Goal: Task Accomplishment & Management: Use online tool/utility

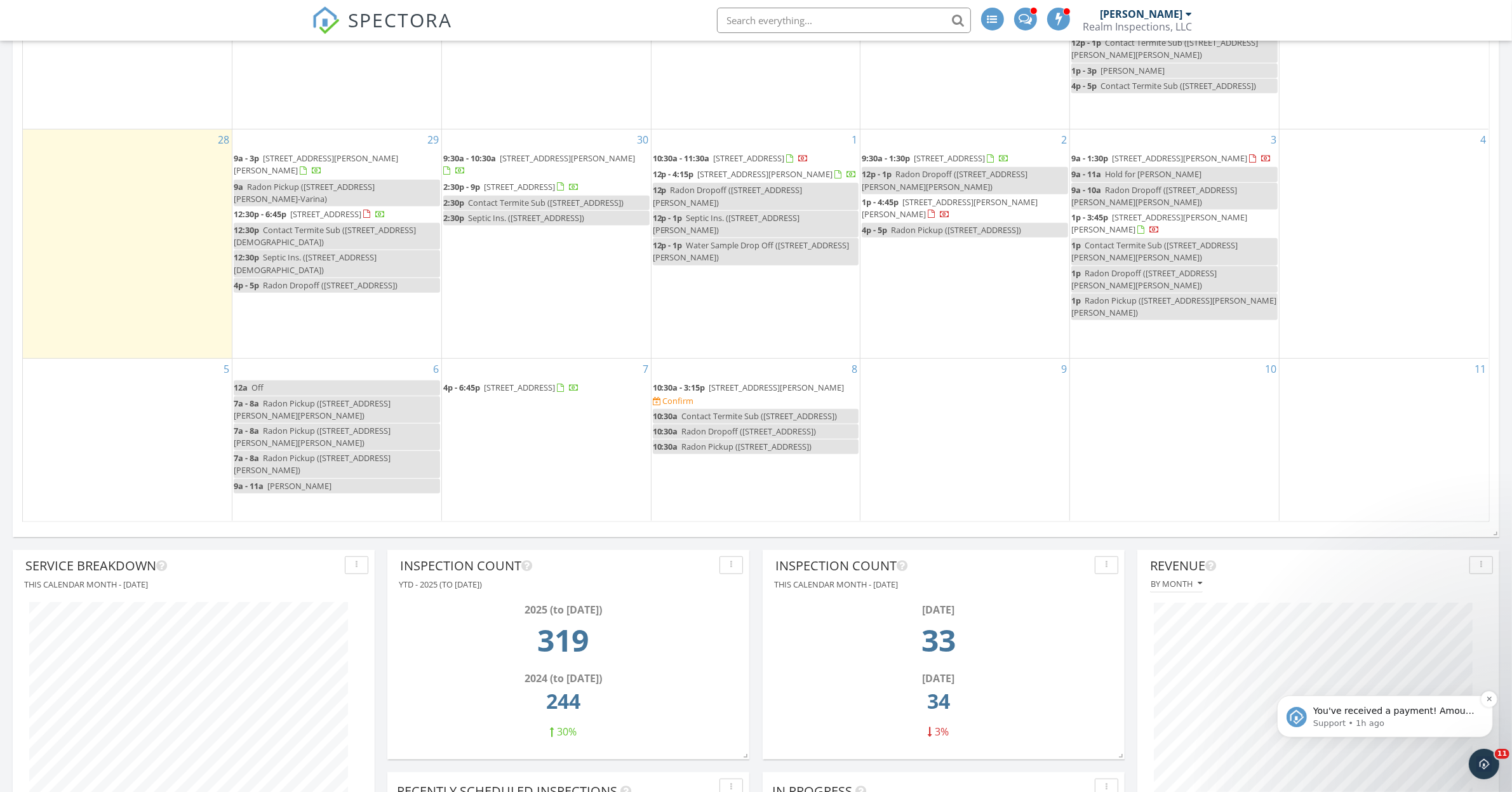
click at [1407, 715] on span "You've received a payment! Amount $350.00 Fee $0.00 Net $350.00 Transaction # p…" at bounding box center [1394, 780] width 163 height 149
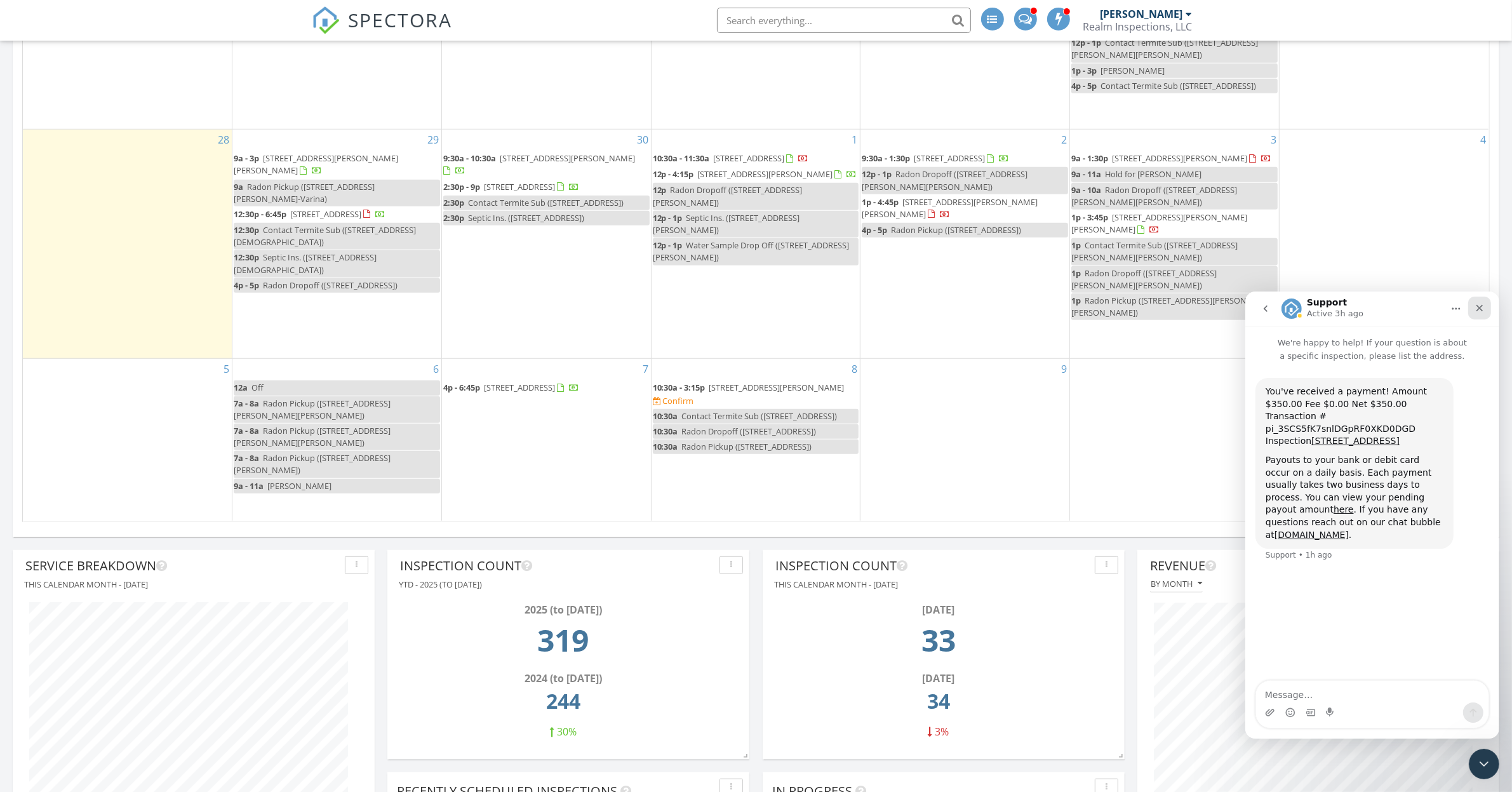
click at [1483, 306] on icon "Close" at bounding box center [1480, 307] width 11 height 11
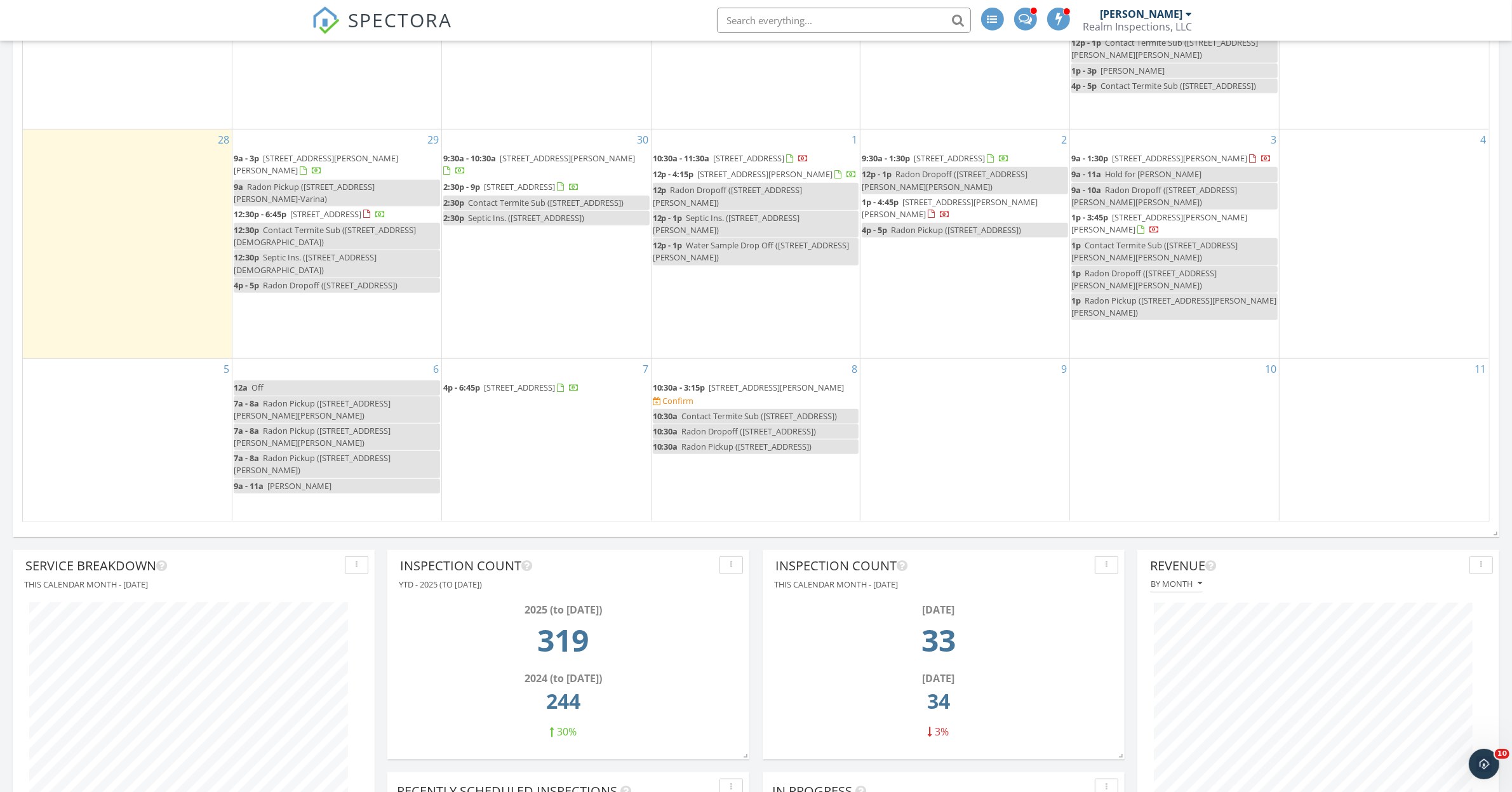
click at [313, 220] on span "132 Woodland Church Rd, Goldsboro 27530" at bounding box center [326, 213] width 71 height 11
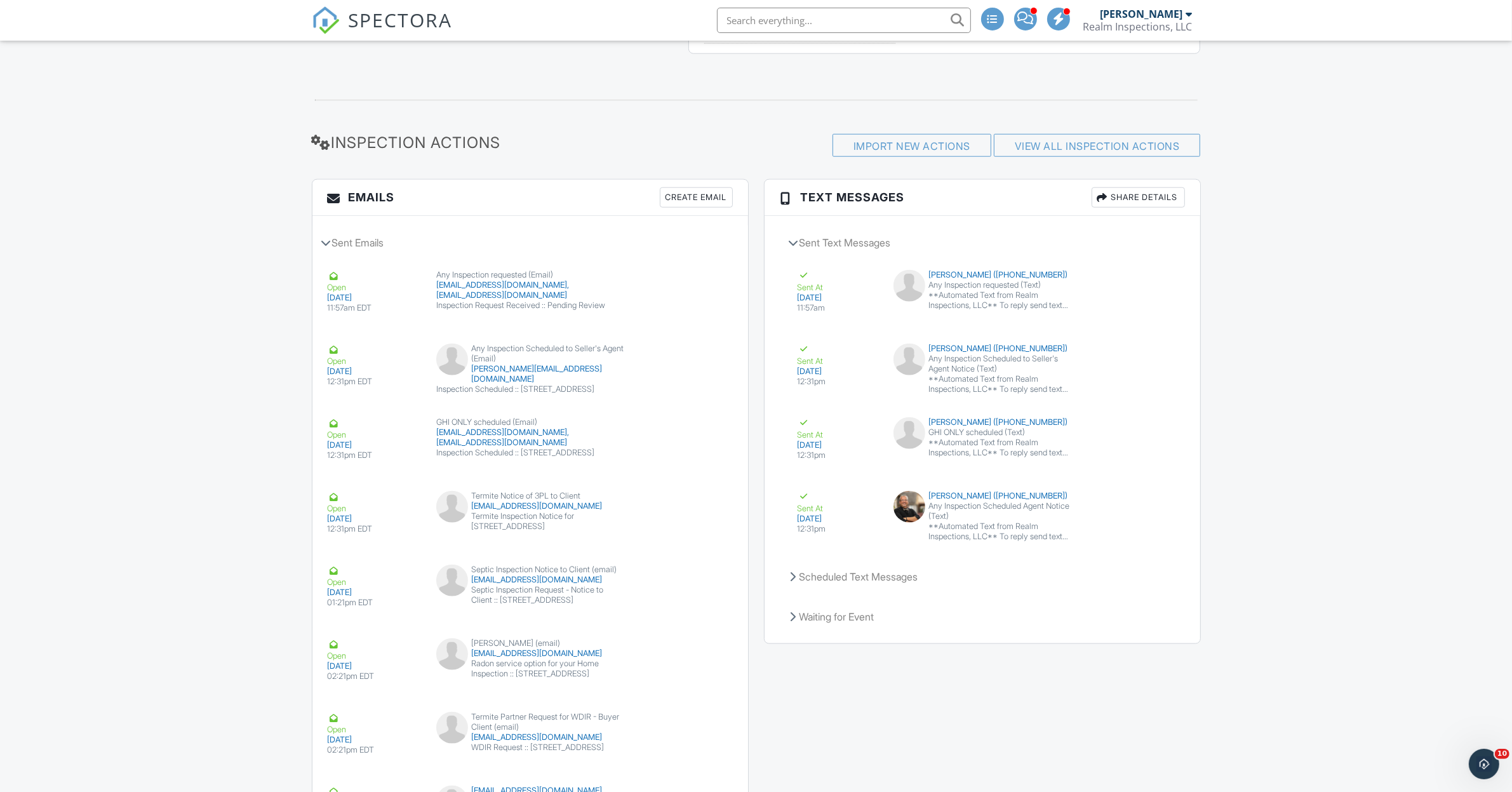
scroll to position [1858, 0]
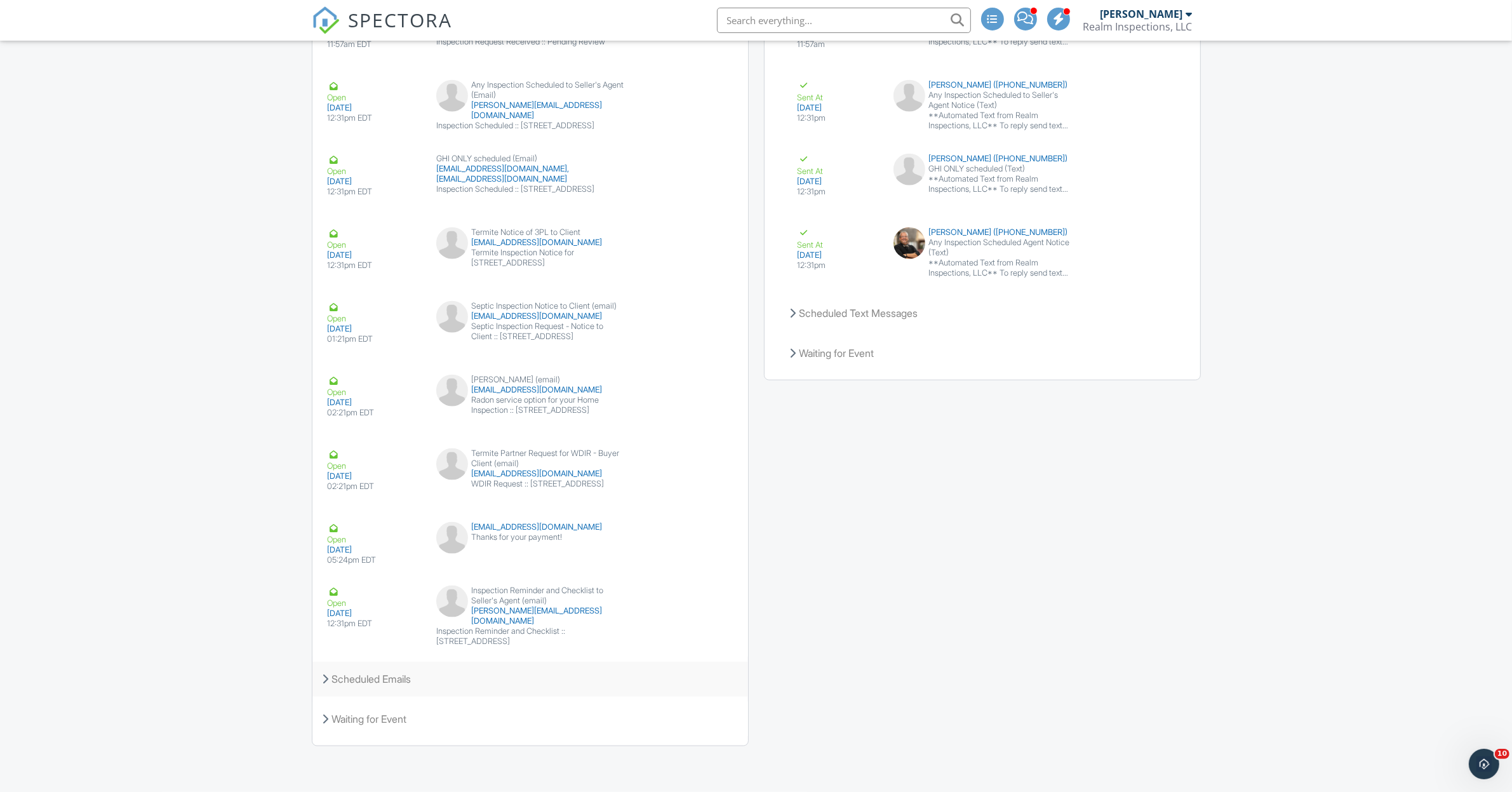
click at [391, 681] on div "Scheduled Emails" at bounding box center [530, 679] width 436 height 34
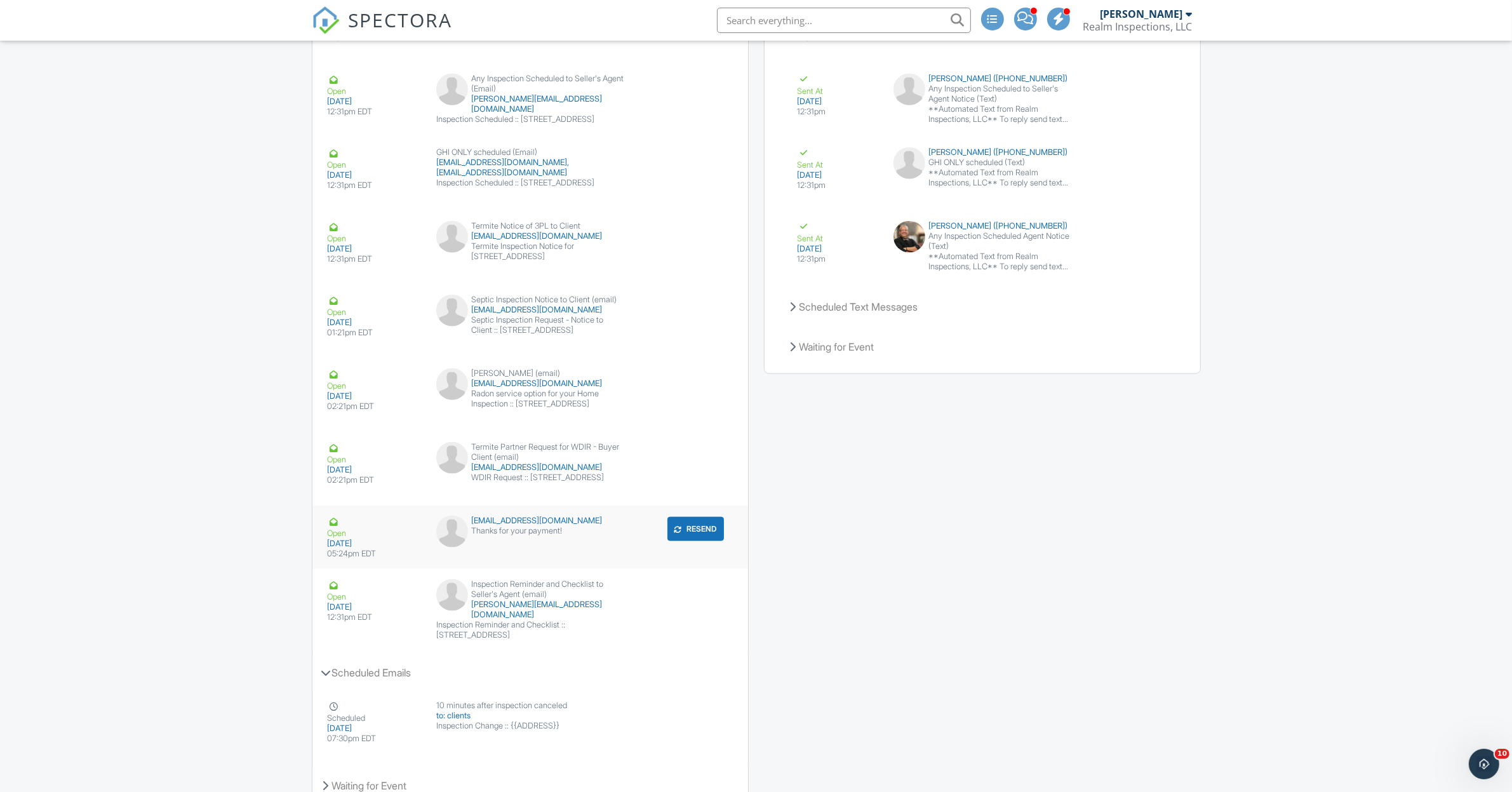
scroll to position [1932, 0]
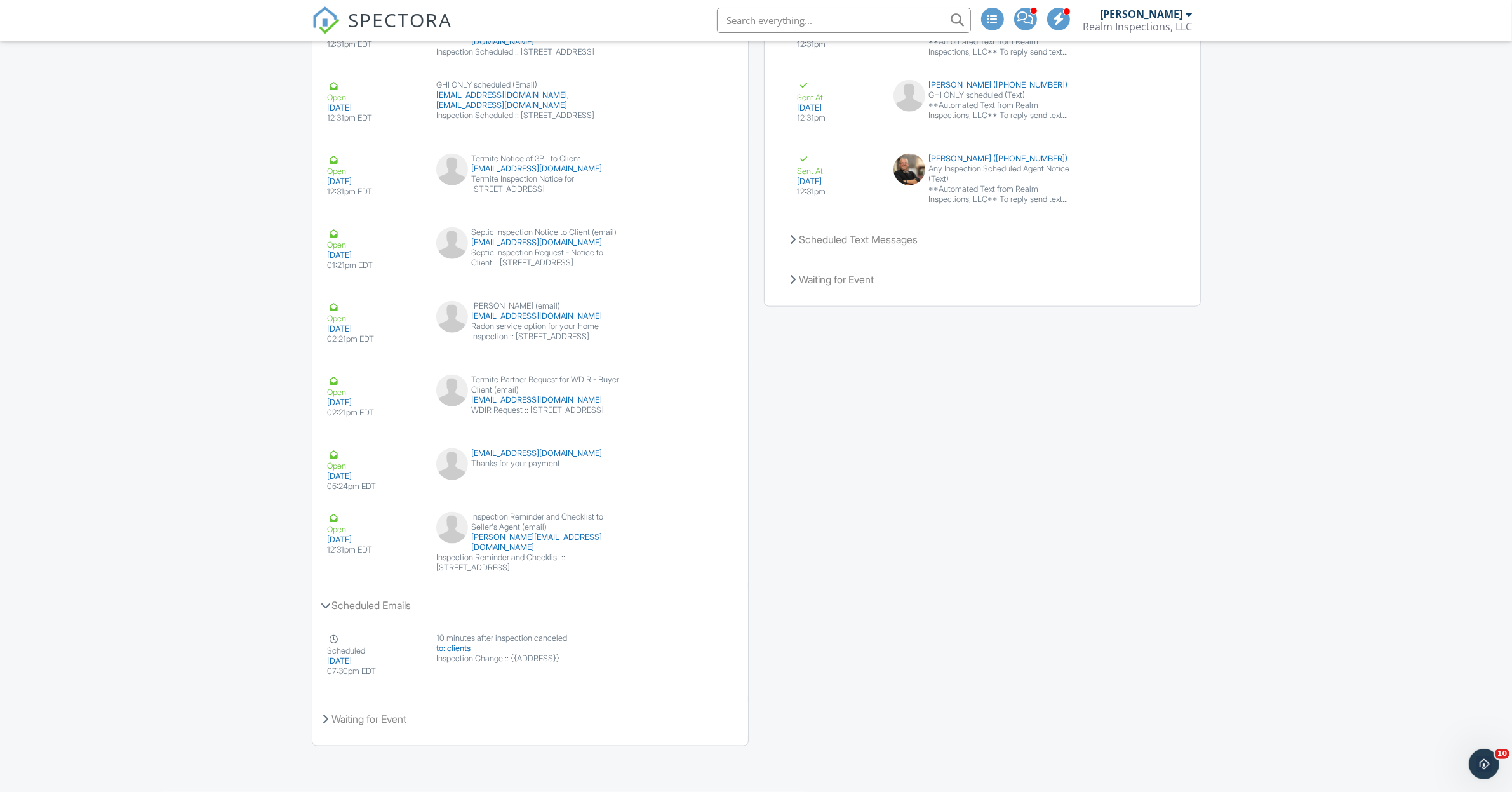
click at [894, 604] on div "Emails Create Email Sent Emails Open [DATE] 11:57am EDT Any Inspection requeste…" at bounding box center [757, 300] width 904 height 918
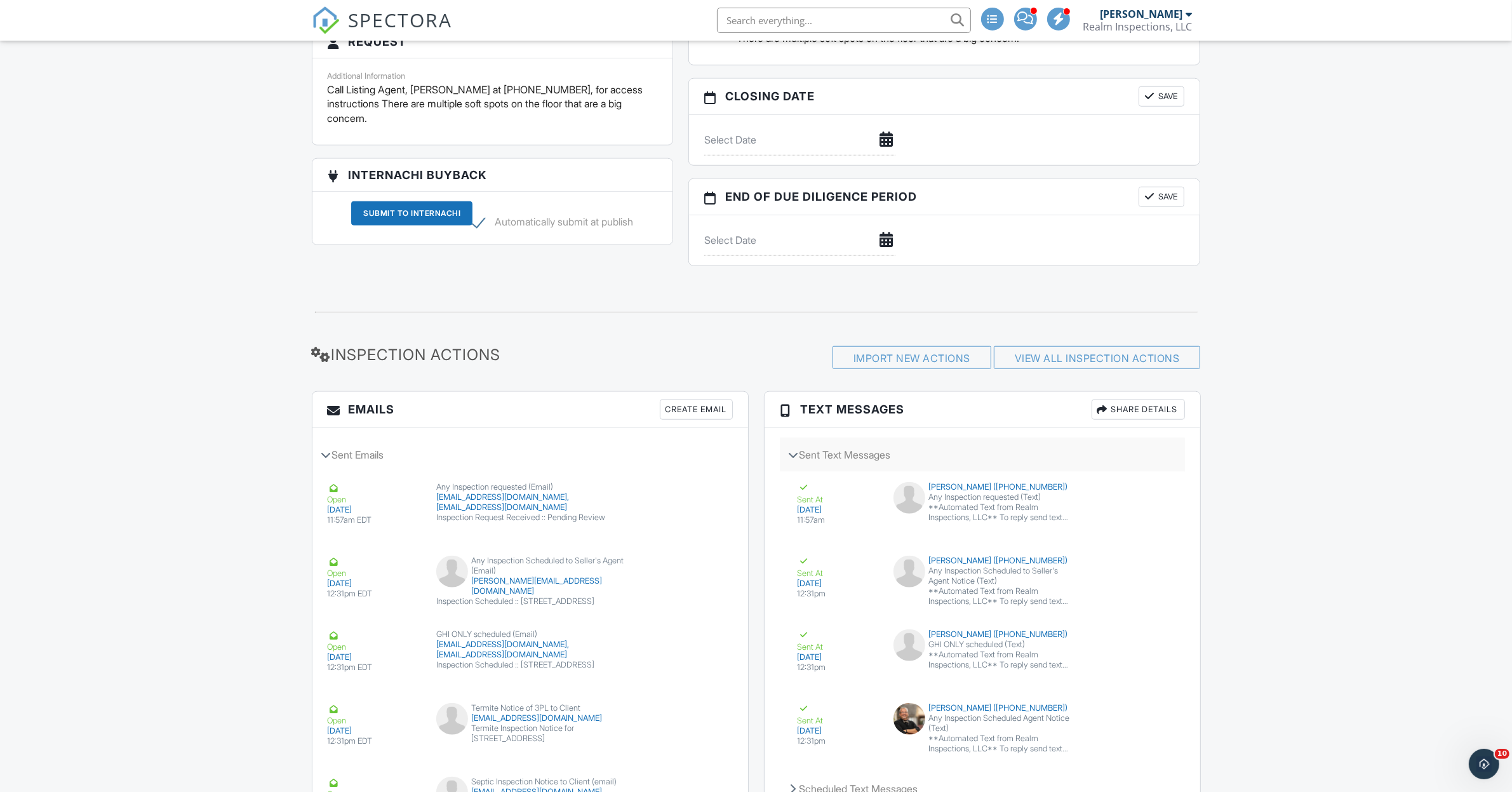
scroll to position [1297, 0]
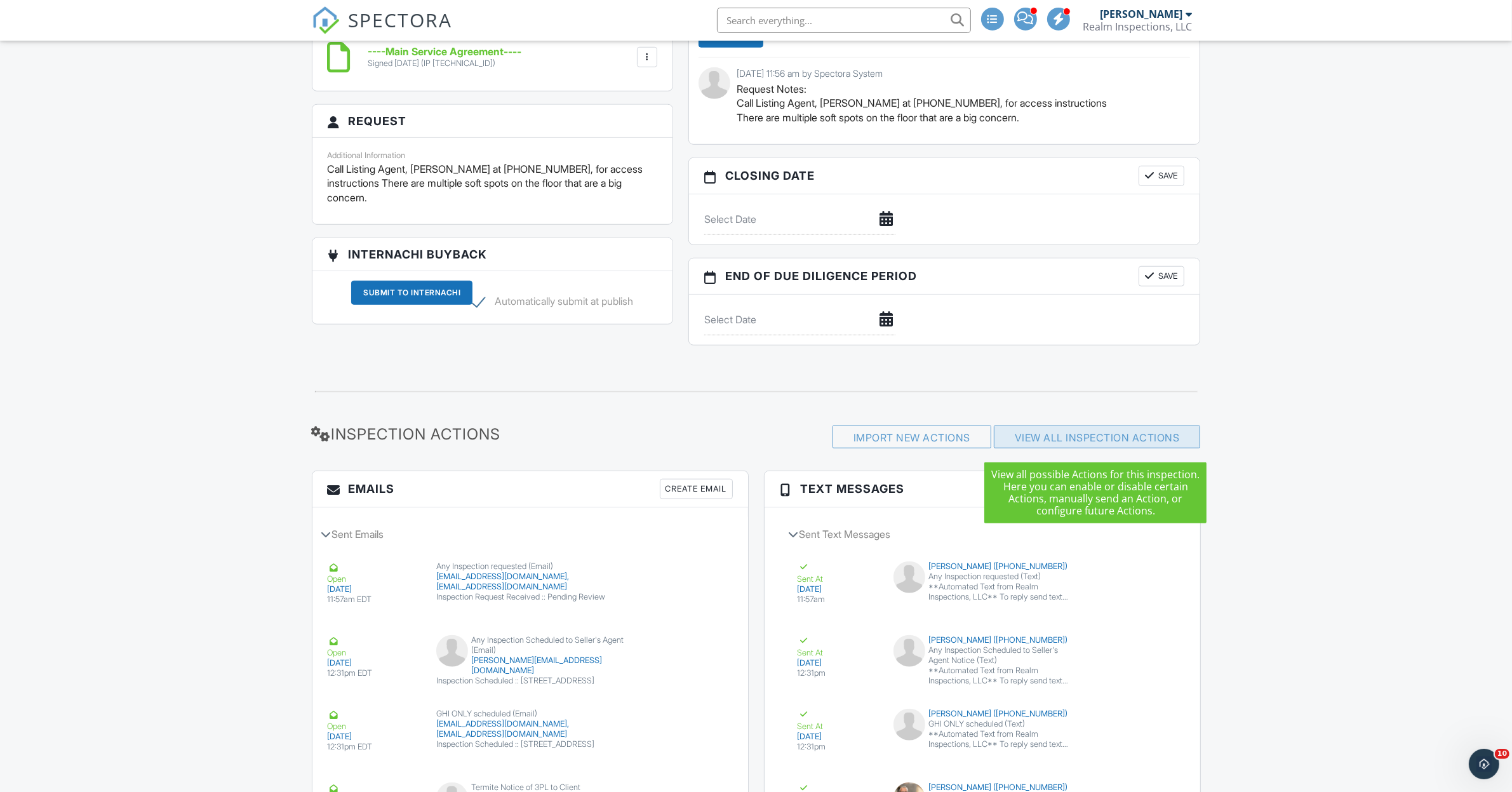
click at [1068, 440] on link "View All Inspection Actions" at bounding box center [1098, 437] width 165 height 12
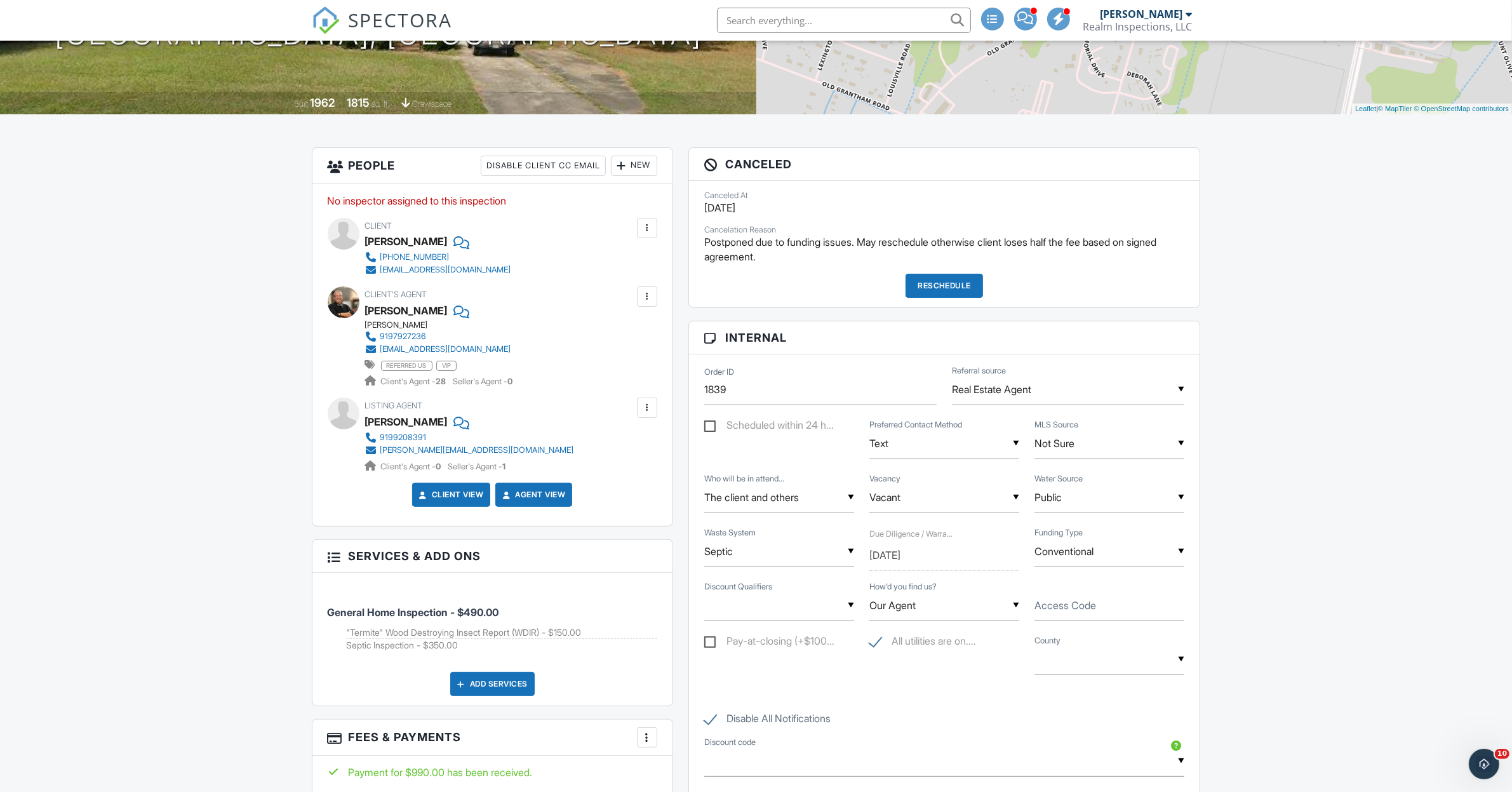
scroll to position [0, 0]
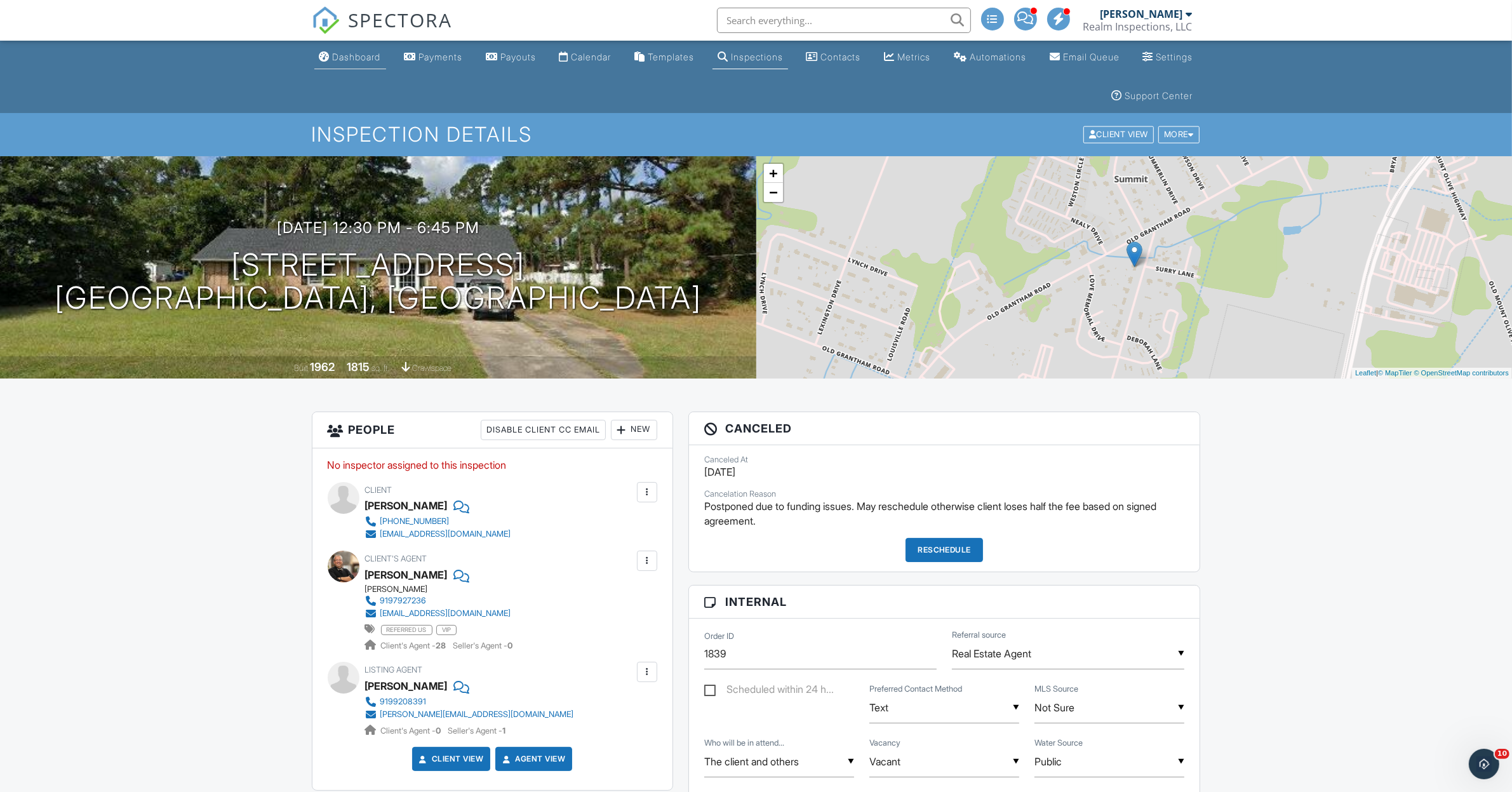
click at [362, 59] on div "Dashboard" at bounding box center [356, 57] width 48 height 11
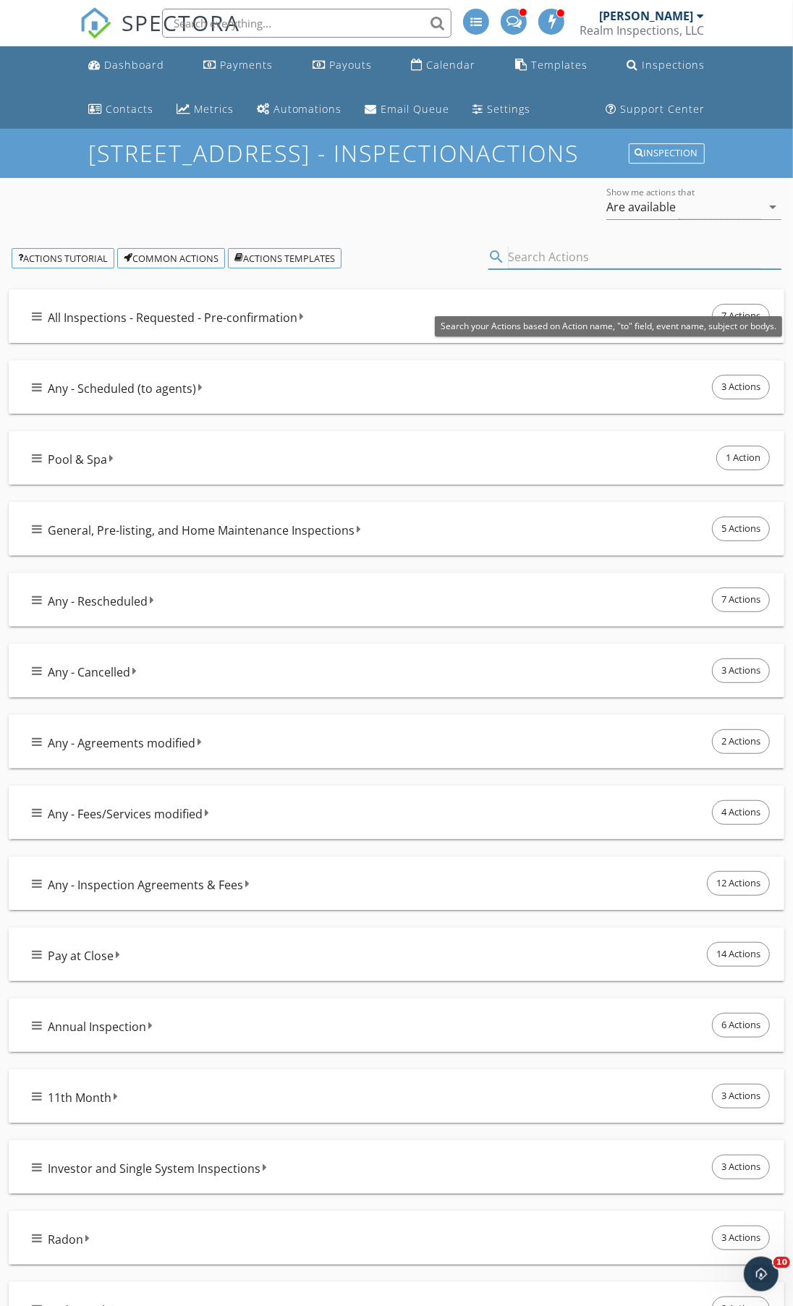
click at [558, 269] on input "text" at bounding box center [635, 257] width 253 height 24
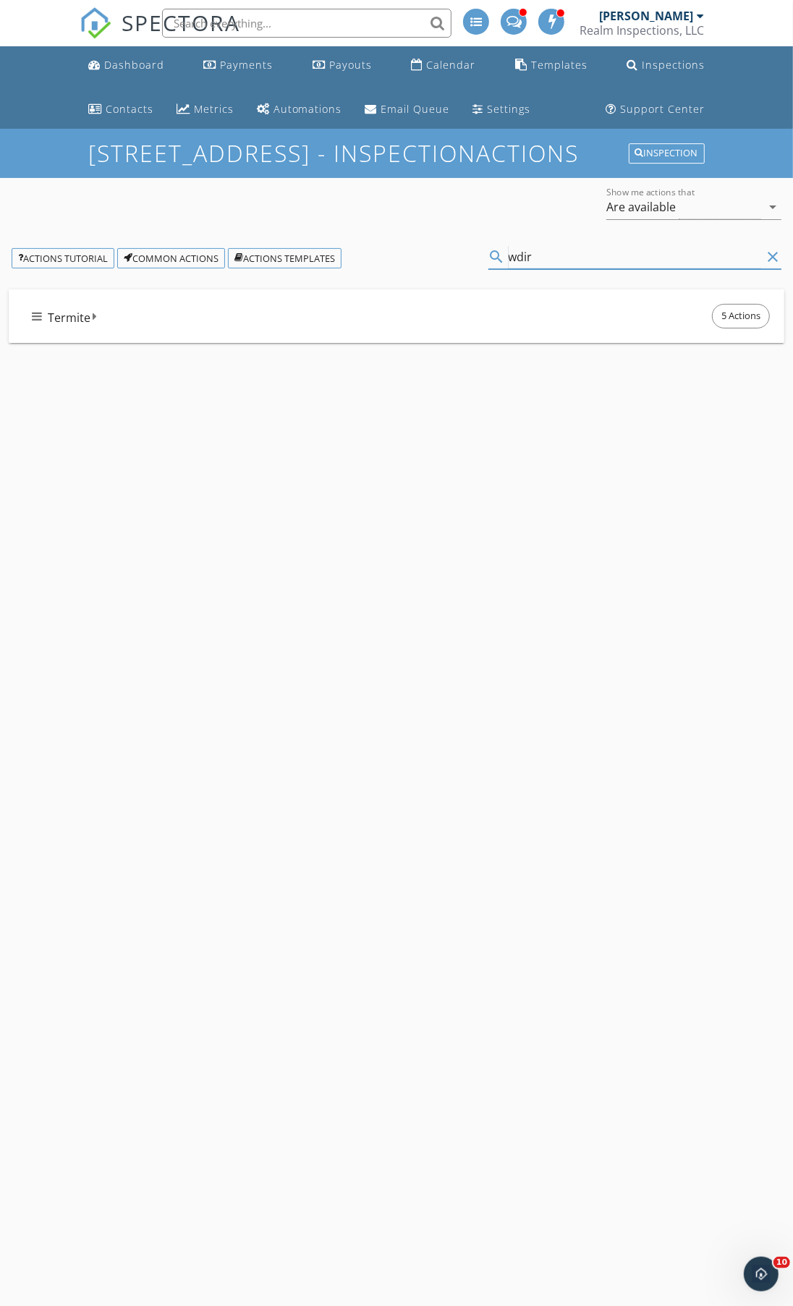
type input "wdir"
click at [194, 331] on div "Termite 5 Actions" at bounding box center [402, 316] width 741 height 30
